Goal: Information Seeking & Learning: Learn about a topic

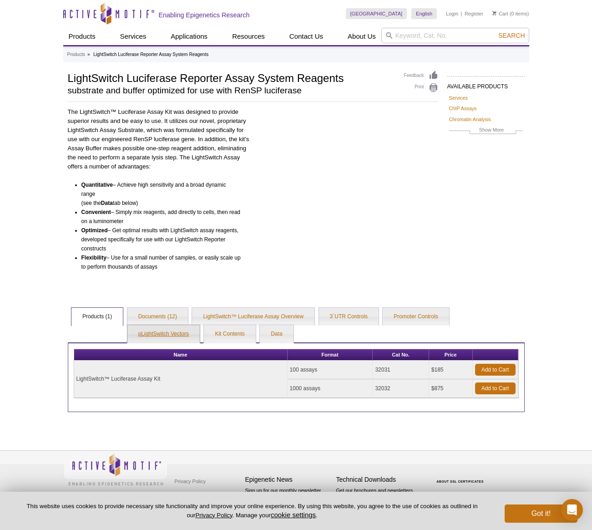
click at [194, 335] on link "pLightSwitch Vectors" at bounding box center [163, 334] width 72 height 18
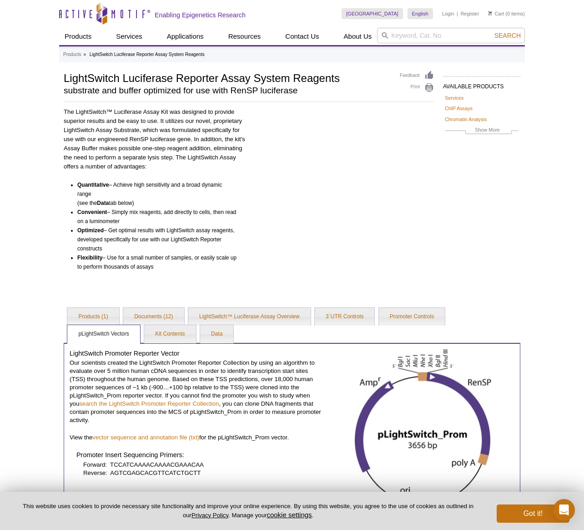
drag, startPoint x: 305, startPoint y: 291, endPoint x: 345, endPoint y: 162, distance: 135.2
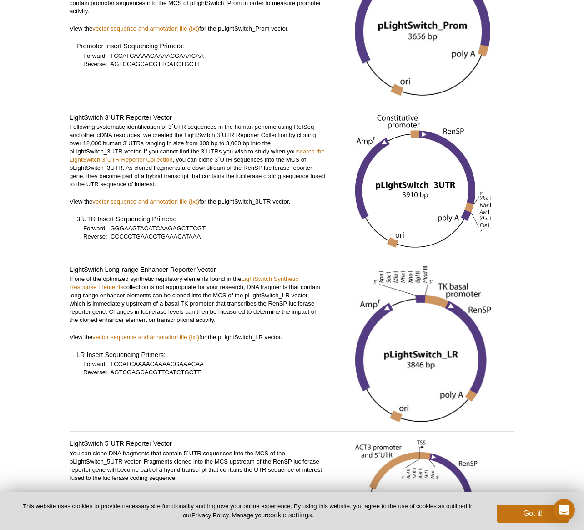
scroll to position [410, 0]
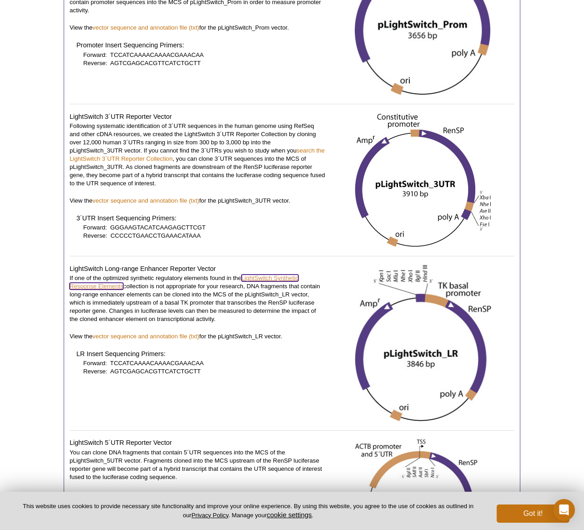
click at [277, 275] on link "LightSwitch Synthetic Response Elements" at bounding box center [184, 281] width 229 height 15
click at [289, 276] on link "LightSwitch Synthetic Response Elements" at bounding box center [184, 281] width 229 height 15
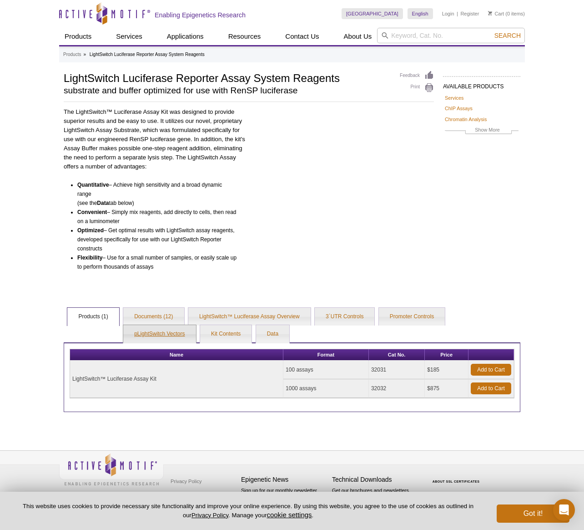
click at [162, 336] on link "pLightSwitch Vectors" at bounding box center [159, 334] width 72 height 18
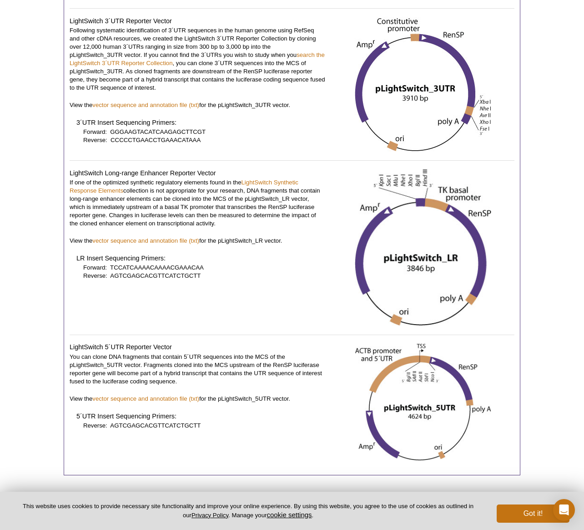
scroll to position [501, 0]
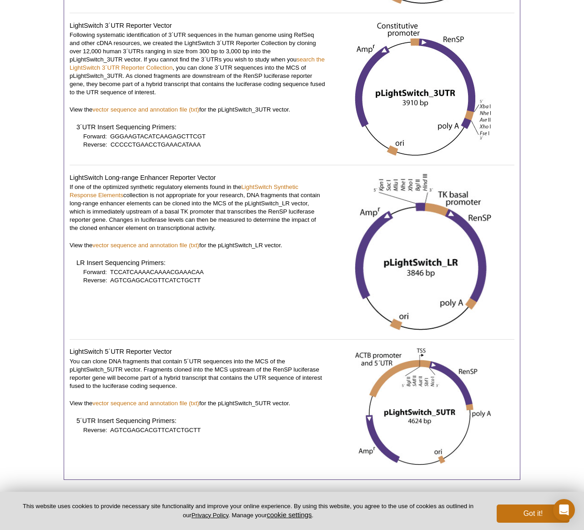
click at [140, 198] on p "If one of the optimized synthetic regulatory elements found in the LightSwitch …" at bounding box center [198, 207] width 256 height 49
drag, startPoint x: 142, startPoint y: 196, endPoint x: 243, endPoint y: 187, distance: 101.5
click at [243, 187] on p "If one of the optimized synthetic regulatory elements found in the LightSwitch …" at bounding box center [198, 207] width 256 height 49
click at [151, 197] on p "If one of the optimized synthetic regulatory elements found in the LightSwitch …" at bounding box center [198, 207] width 256 height 49
drag, startPoint x: 151, startPoint y: 197, endPoint x: 251, endPoint y: 186, distance: 100.2
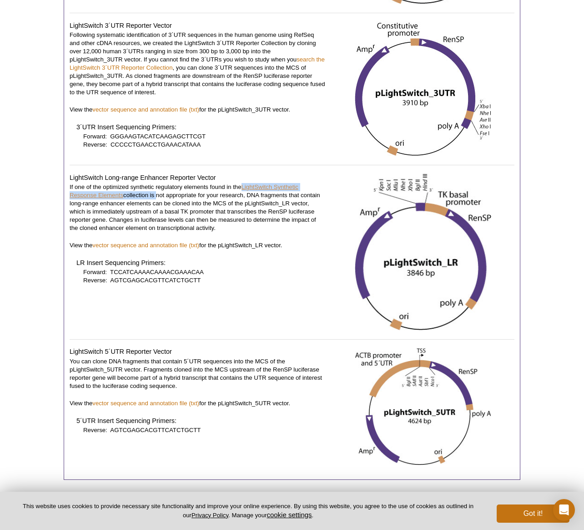
click at [251, 186] on p "If one of the optimized synthetic regulatory elements found in the LightSwitch …" at bounding box center [198, 207] width 256 height 49
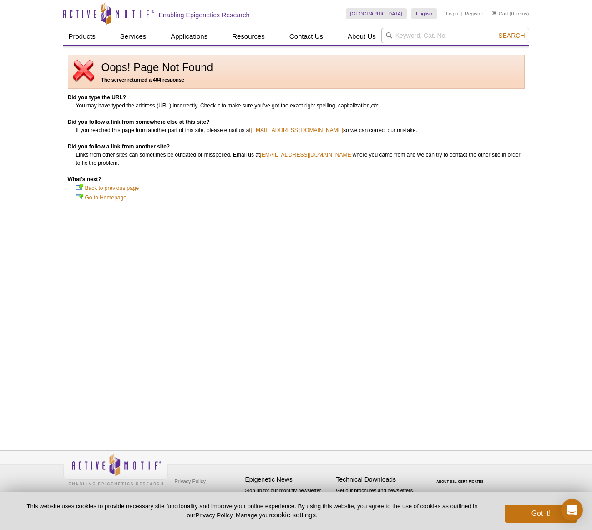
click at [452, 269] on div "Oops! Page Not Found The server returned a 404 response Did you type the URL? Y…" at bounding box center [296, 237] width 466 height 383
